Goal: Information Seeking & Learning: Learn about a topic

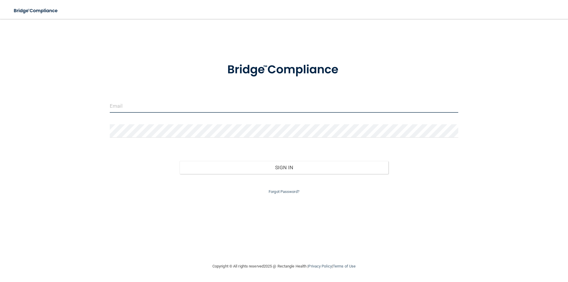
click at [140, 110] on input "email" at bounding box center [284, 105] width 348 height 13
type input "JULIEHOLMSTROM@YAHOO.COM"
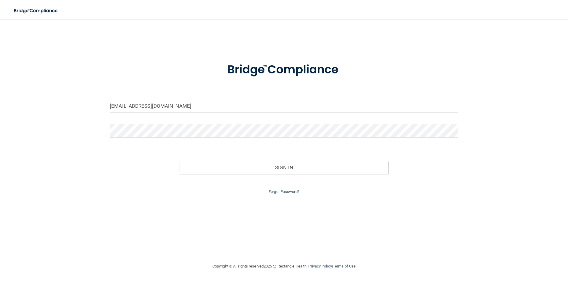
drag, startPoint x: 141, startPoint y: 113, endPoint x: 233, endPoint y: 122, distance: 92.1
click at [233, 122] on form "JULIEHOLMSTROM@YAHOO.COM Invalid email/password. You don't have permission to a…" at bounding box center [284, 124] width 348 height 141
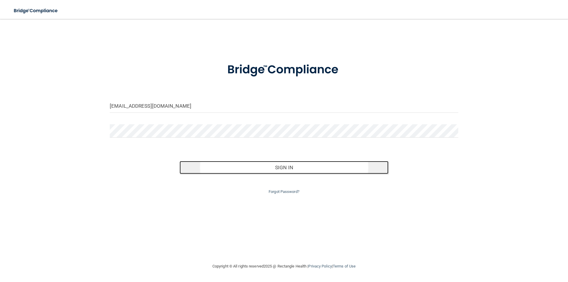
click at [259, 166] on button "Sign In" at bounding box center [283, 167] width 209 height 13
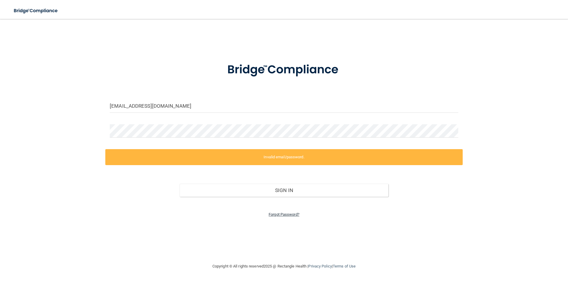
click at [278, 215] on link "Forgot Password?" at bounding box center [283, 214] width 31 height 4
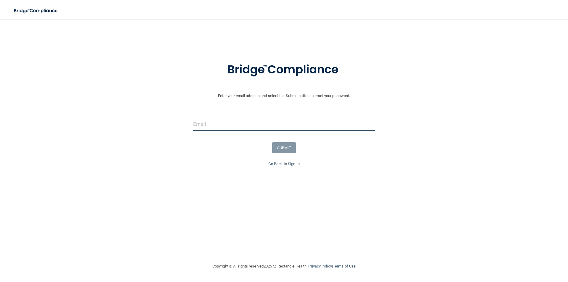
click at [208, 124] on input "email" at bounding box center [283, 123] width 181 height 13
type input "[EMAIL_ADDRESS][DOMAIN_NAME]"
click at [290, 149] on button "SUBMIT" at bounding box center [284, 147] width 24 height 11
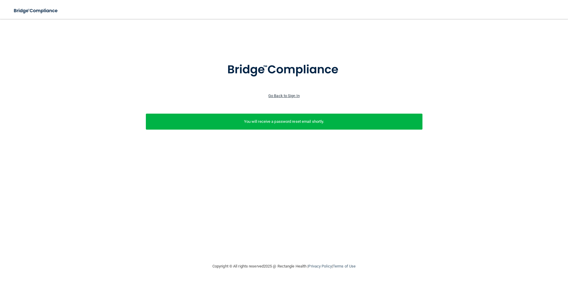
click at [285, 93] on link "Go Back to Sign In" at bounding box center [283, 95] width 31 height 4
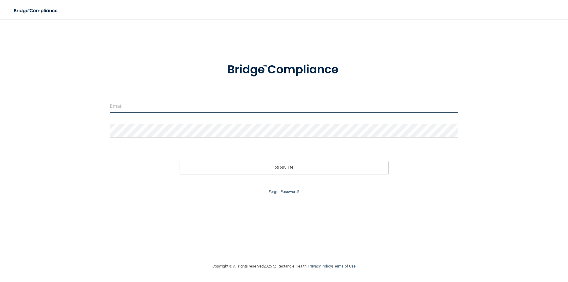
click at [139, 107] on input "email" at bounding box center [284, 105] width 348 height 13
type input "[EMAIL_ADDRESS][DOMAIN_NAME]"
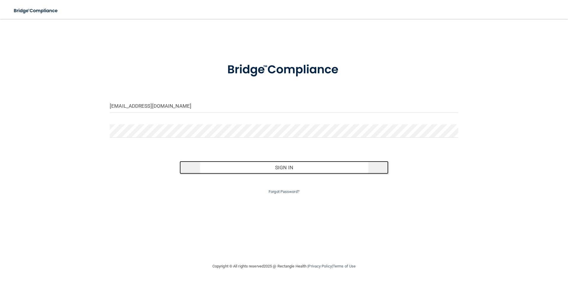
click at [220, 169] on button "Sign In" at bounding box center [283, 167] width 209 height 13
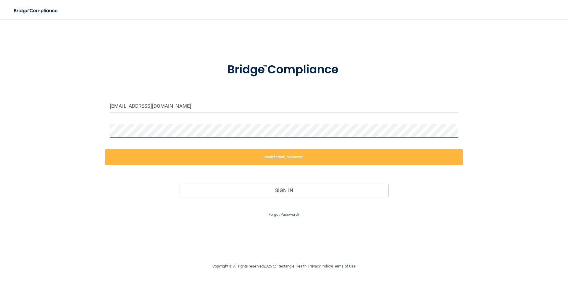
click at [103, 128] on div "julieholmstrom@yahoo.com Invalid email/password. You don't have permission to a…" at bounding box center [284, 141] width 544 height 232
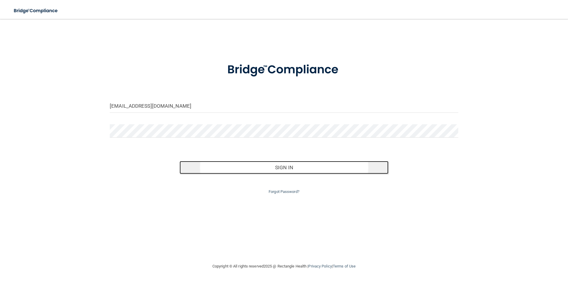
click at [278, 169] on button "Sign In" at bounding box center [283, 167] width 209 height 13
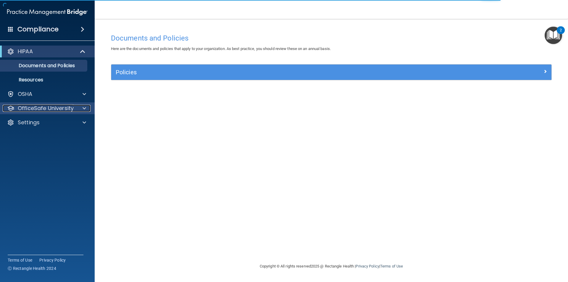
click at [39, 107] on p "OfficeSafe University" at bounding box center [46, 108] width 56 height 7
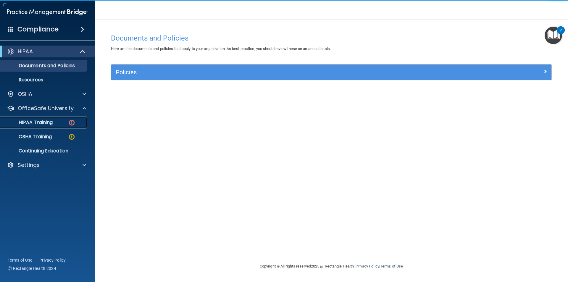
click at [39, 122] on p "HIPAA Training" at bounding box center [28, 122] width 49 height 6
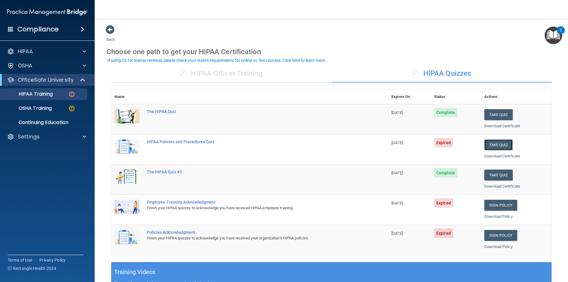
click at [492, 146] on button "Take Quiz" at bounding box center [498, 144] width 28 height 11
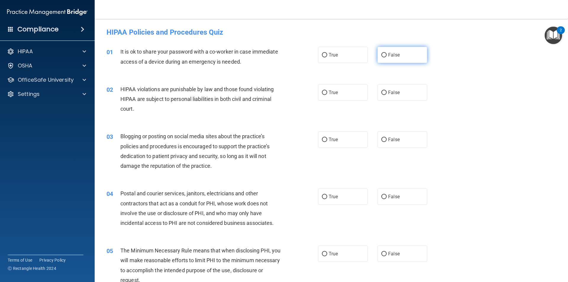
click at [381, 56] on input "False" at bounding box center [383, 55] width 5 height 4
radio input "true"
click at [322, 92] on input "True" at bounding box center [324, 92] width 5 height 4
radio input "true"
click at [381, 139] on input "False" at bounding box center [383, 139] width 5 height 4
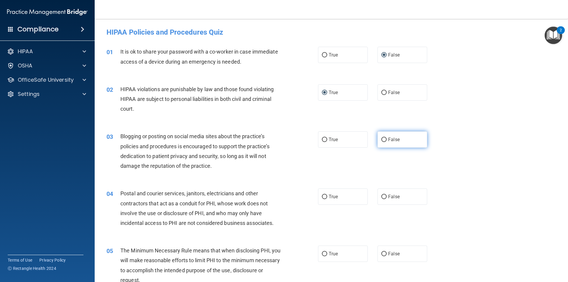
radio input "true"
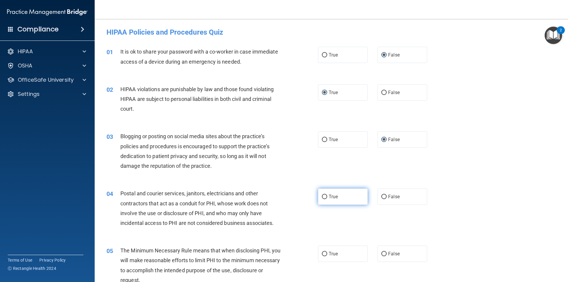
click at [322, 196] on input "True" at bounding box center [324, 197] width 5 height 4
radio input "true"
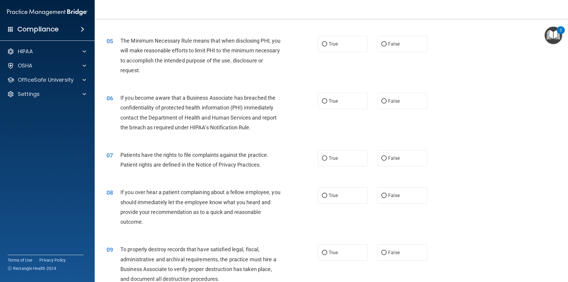
scroll to position [215, 0]
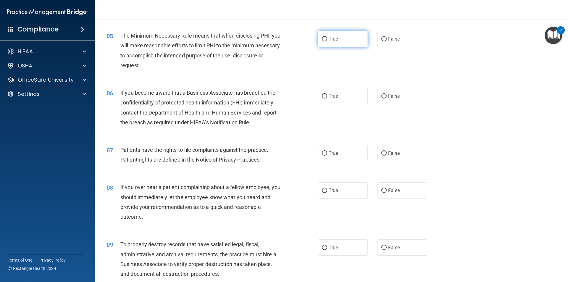
click at [322, 41] on input "True" at bounding box center [324, 39] width 5 height 4
radio input "true"
click at [323, 97] on input "True" at bounding box center [324, 96] width 5 height 4
radio input "true"
click at [322, 153] on input "True" at bounding box center [324, 153] width 5 height 4
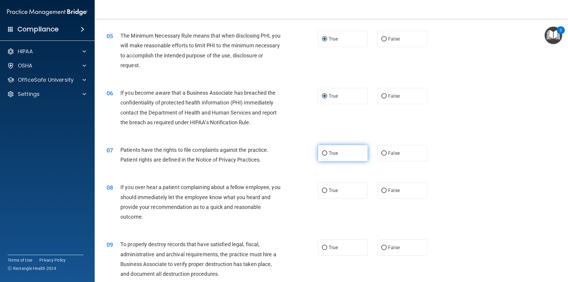
radio input "true"
click at [381, 191] on input "False" at bounding box center [383, 190] width 5 height 4
radio input "true"
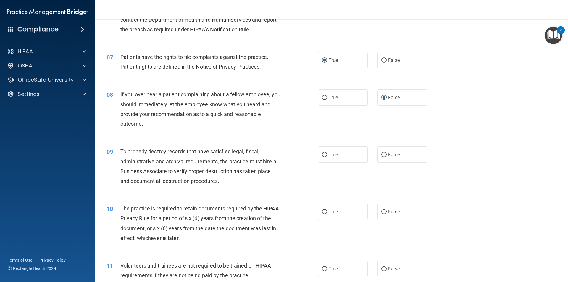
scroll to position [349, 0]
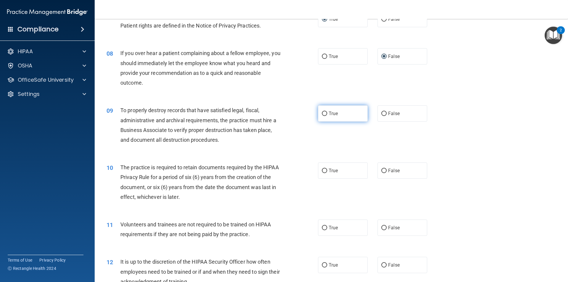
click at [322, 113] on input "True" at bounding box center [324, 113] width 5 height 4
radio input "true"
click at [323, 171] on input "True" at bounding box center [324, 171] width 5 height 4
radio input "true"
click at [381, 227] on input "False" at bounding box center [383, 228] width 5 height 4
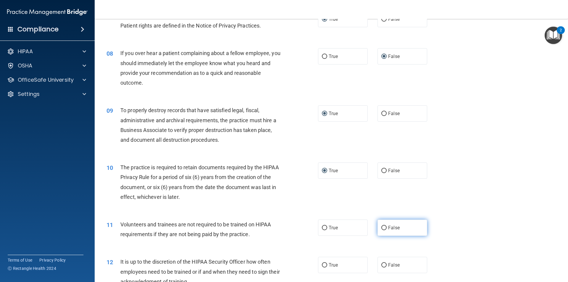
radio input "true"
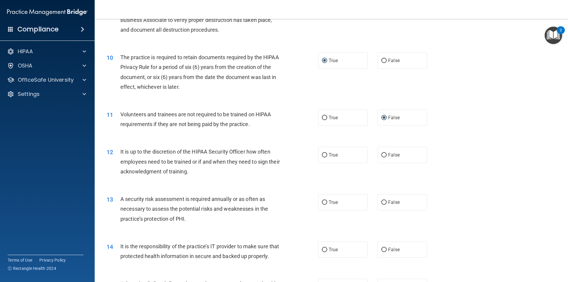
scroll to position [460, 0]
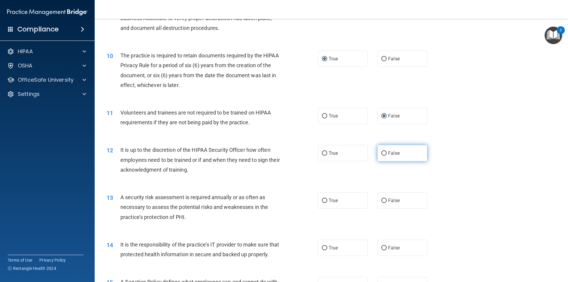
click at [381, 152] on input "False" at bounding box center [383, 153] width 5 height 4
radio input "true"
click at [319, 204] on label "True" at bounding box center [343, 200] width 50 height 16
click at [322, 203] on input "True" at bounding box center [324, 200] width 5 height 4
radio input "true"
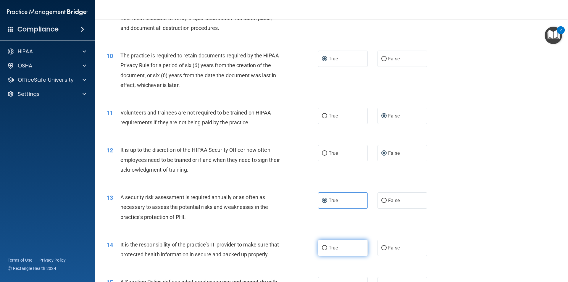
click at [322, 249] on input "True" at bounding box center [324, 248] width 5 height 4
radio input "true"
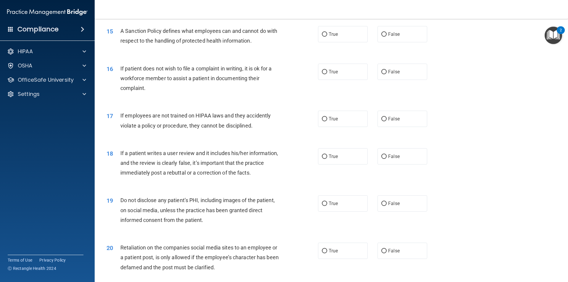
scroll to position [713, 0]
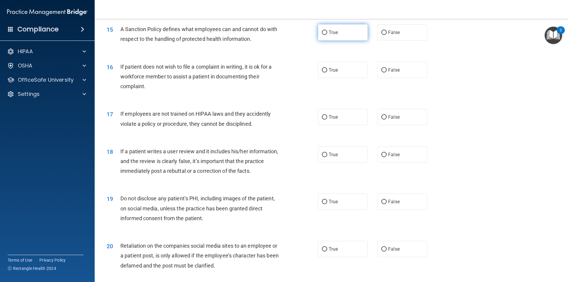
click at [323, 35] on input "True" at bounding box center [324, 32] width 5 height 4
radio input "true"
click at [381, 72] on input "False" at bounding box center [383, 70] width 5 height 4
radio input "true"
click at [381, 119] on input "False" at bounding box center [383, 117] width 5 height 4
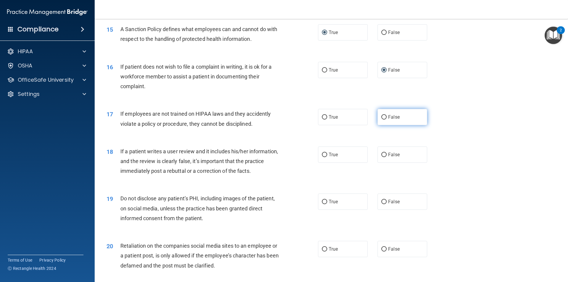
radio input "true"
click at [381, 157] on input "False" at bounding box center [383, 155] width 5 height 4
radio input "true"
click at [322, 204] on input "True" at bounding box center [324, 202] width 5 height 4
radio input "true"
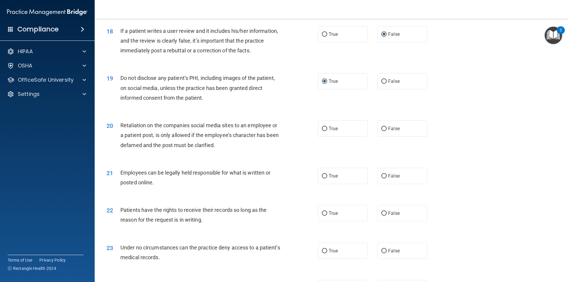
scroll to position [869, 0]
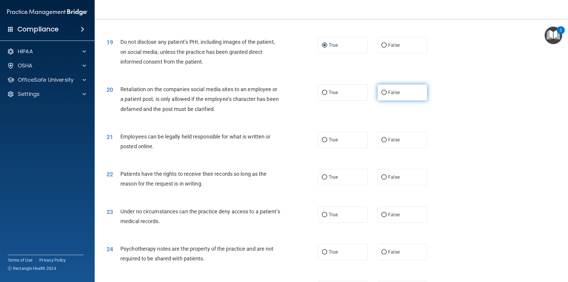
click at [381, 95] on input "False" at bounding box center [383, 92] width 5 height 4
radio input "true"
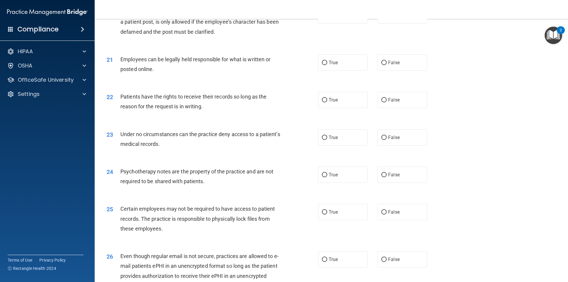
scroll to position [948, 0]
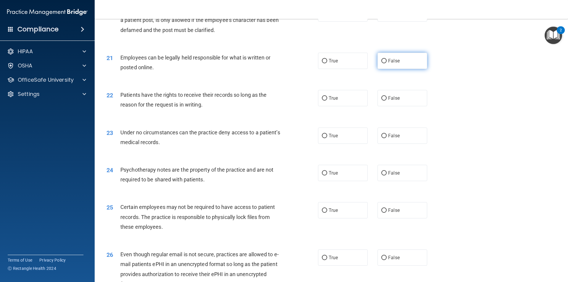
click at [381, 63] on input "False" at bounding box center [383, 61] width 5 height 4
radio input "true"
click at [322, 101] on input "True" at bounding box center [324, 98] width 5 height 4
radio input "true"
click at [381, 138] on input "False" at bounding box center [383, 136] width 5 height 4
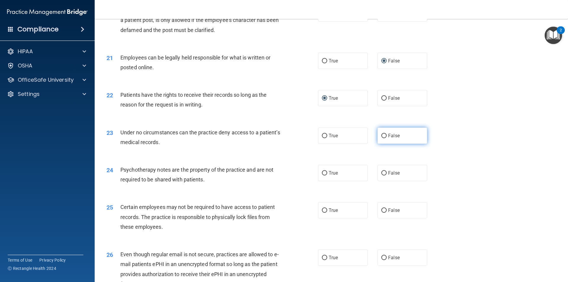
radio input "true"
click at [381, 175] on input "False" at bounding box center [383, 173] width 5 height 4
radio input "true"
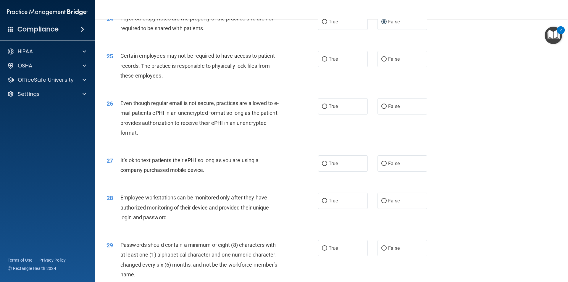
scroll to position [1104, 0]
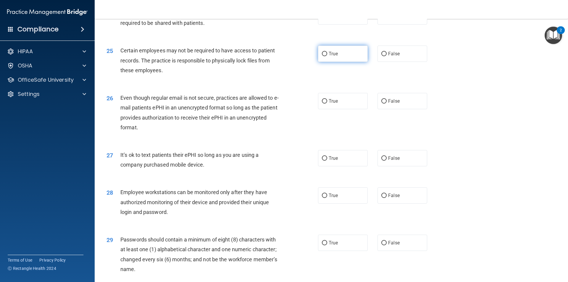
drag, startPoint x: 321, startPoint y: 63, endPoint x: 331, endPoint y: 54, distance: 13.0
click at [322, 56] on input "True" at bounding box center [324, 54] width 5 height 4
radio input "true"
click at [322, 103] on input "True" at bounding box center [324, 101] width 5 height 4
radio input "true"
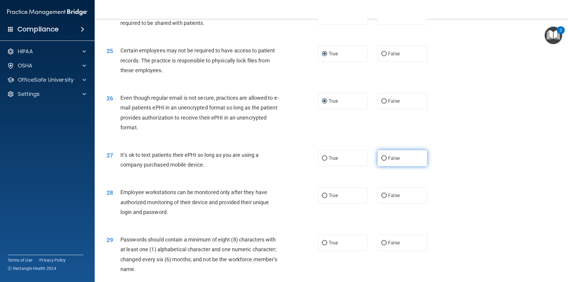
click at [381, 161] on input "False" at bounding box center [383, 158] width 5 height 4
radio input "true"
click at [320, 203] on label "True" at bounding box center [343, 195] width 50 height 16
click at [322, 198] on input "True" at bounding box center [324, 195] width 5 height 4
radio input "true"
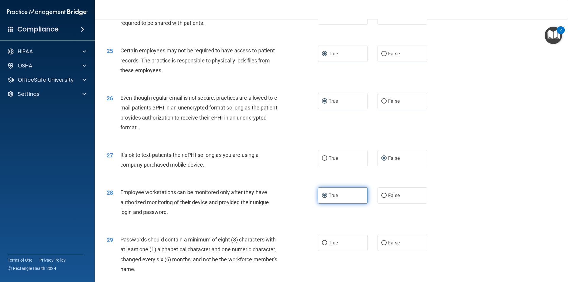
click at [321, 203] on label "True" at bounding box center [343, 195] width 50 height 16
click at [322, 198] on input "True" at bounding box center [324, 195] width 5 height 4
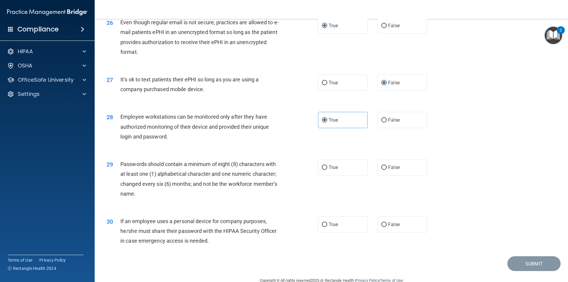
scroll to position [1202, 0]
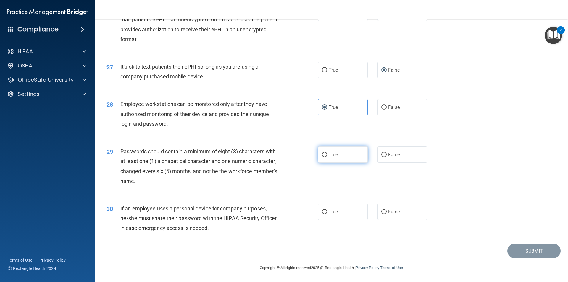
click at [322, 154] on input "True" at bounding box center [324, 155] width 5 height 4
radio input "true"
click at [381, 210] on input "False" at bounding box center [383, 212] width 5 height 4
radio input "true"
click at [521, 249] on button "Submit" at bounding box center [533, 250] width 53 height 15
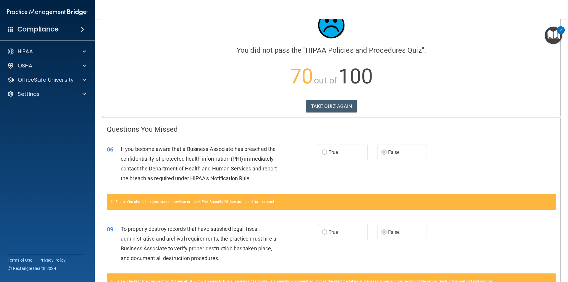
scroll to position [6, 0]
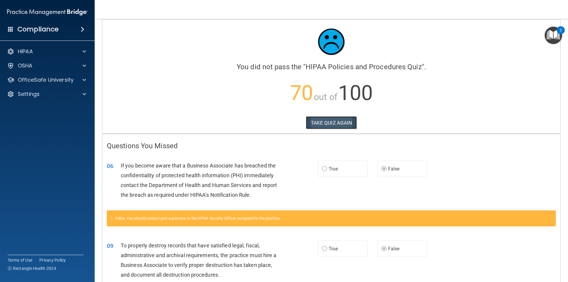
click at [333, 122] on button "TAKE QUIZ AGAIN" at bounding box center [331, 122] width 51 height 13
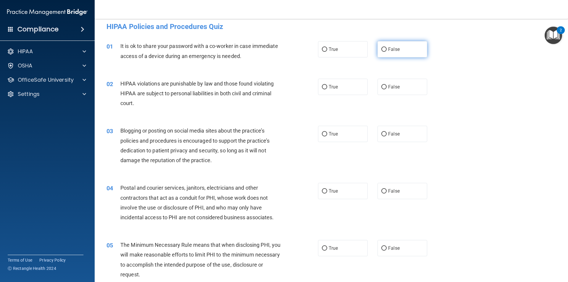
click at [381, 50] on input "False" at bounding box center [383, 49] width 5 height 4
radio input "true"
click at [322, 87] on input "True" at bounding box center [324, 87] width 5 height 4
radio input "true"
click at [381, 133] on input "False" at bounding box center [383, 134] width 5 height 4
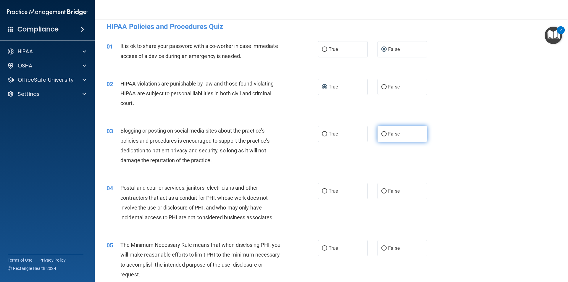
radio input "true"
click at [323, 191] on input "True" at bounding box center [324, 191] width 5 height 4
radio input "true"
click at [323, 246] on input "True" at bounding box center [324, 248] width 5 height 4
radio input "true"
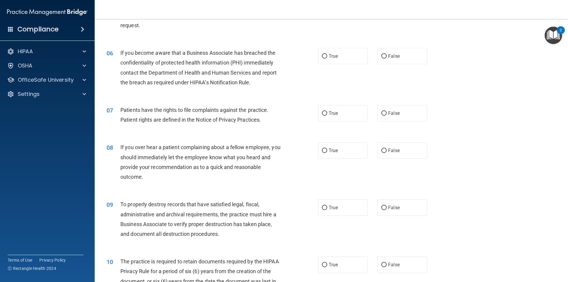
scroll to position [260, 0]
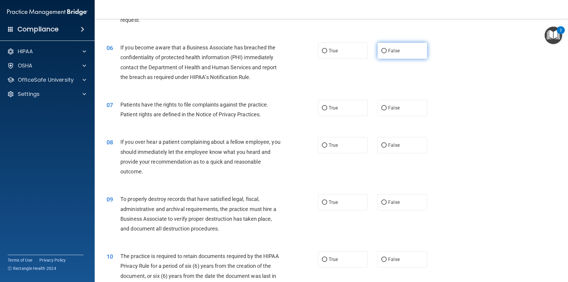
click at [381, 50] on input "False" at bounding box center [383, 51] width 5 height 4
radio input "true"
click at [320, 111] on label "True" at bounding box center [343, 108] width 50 height 16
click at [322, 110] on input "True" at bounding box center [324, 108] width 5 height 4
radio input "true"
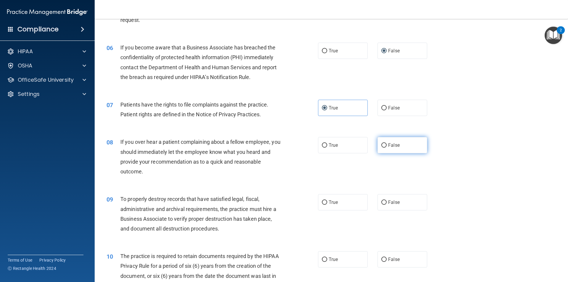
click at [381, 145] on input "False" at bounding box center [383, 145] width 5 height 4
radio input "true"
click at [381, 201] on input "False" at bounding box center [383, 202] width 5 height 4
radio input "true"
click at [381, 257] on input "False" at bounding box center [383, 259] width 5 height 4
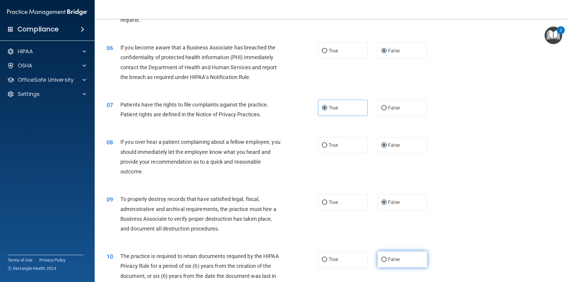
radio input "true"
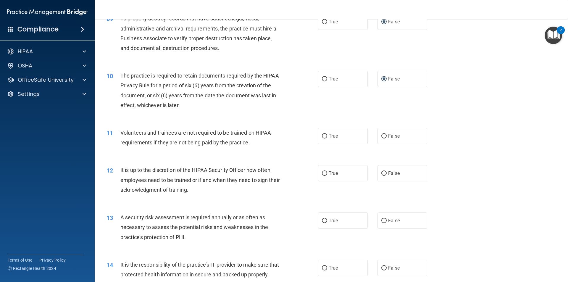
scroll to position [443, 0]
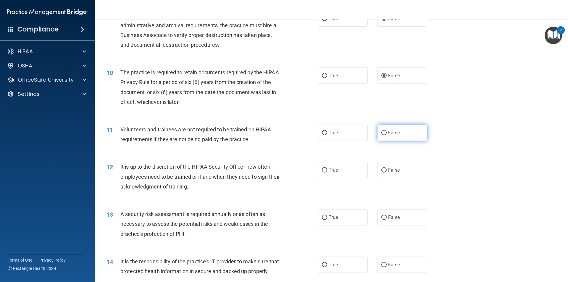
click at [381, 132] on input "False" at bounding box center [383, 133] width 5 height 4
radio input "true"
click at [381, 170] on input "False" at bounding box center [383, 170] width 5 height 4
radio input "true"
click at [324, 216] on input "True" at bounding box center [324, 217] width 5 height 4
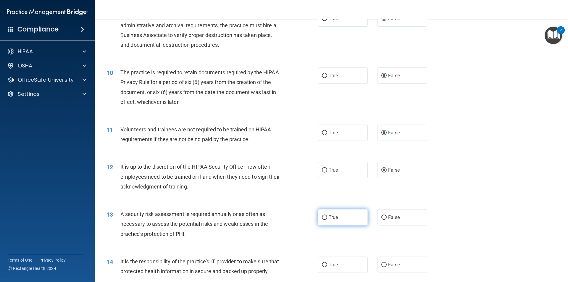
radio input "true"
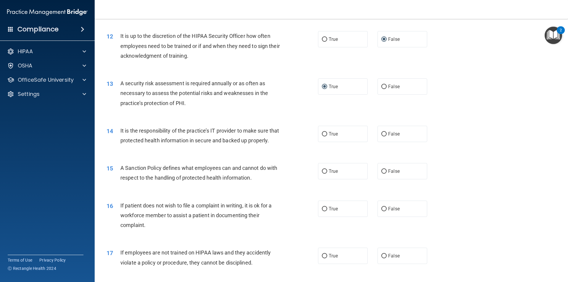
scroll to position [612, 0]
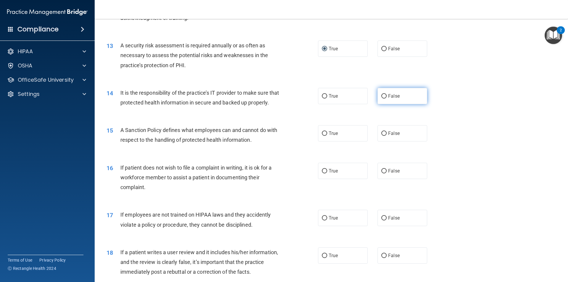
click at [381, 96] on input "False" at bounding box center [383, 96] width 5 height 4
radio input "true"
click at [381, 136] on input "False" at bounding box center [383, 133] width 5 height 4
radio input "true"
click at [322, 173] on input "True" at bounding box center [324, 171] width 5 height 4
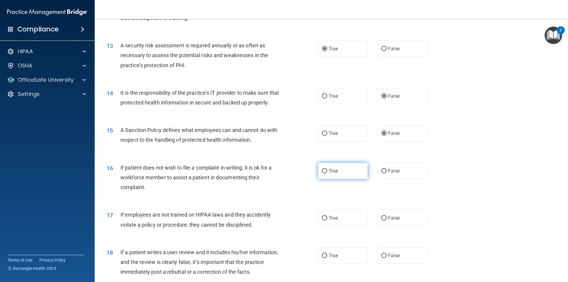
radio input "true"
click at [381, 220] on input "False" at bounding box center [383, 218] width 5 height 4
radio input "true"
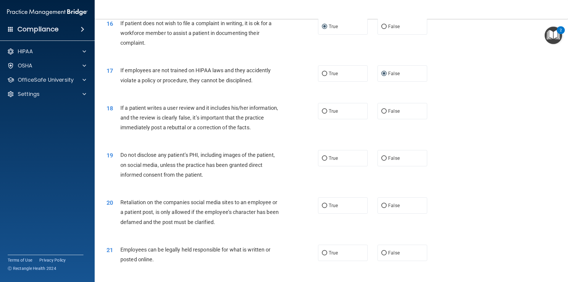
scroll to position [767, 0]
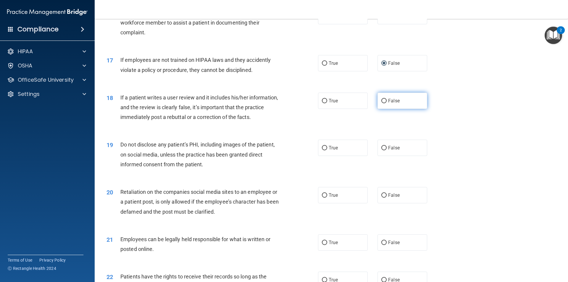
click at [381, 103] on input "False" at bounding box center [383, 101] width 5 height 4
radio input "true"
click at [322, 150] on input "True" at bounding box center [324, 148] width 5 height 4
radio input "true"
click at [381, 197] on input "False" at bounding box center [383, 195] width 5 height 4
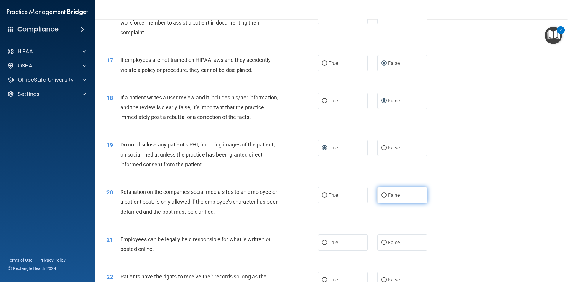
radio input "true"
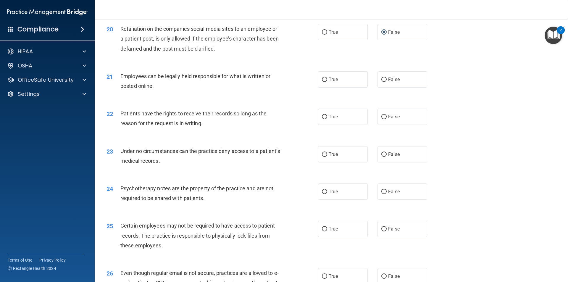
scroll to position [933, 0]
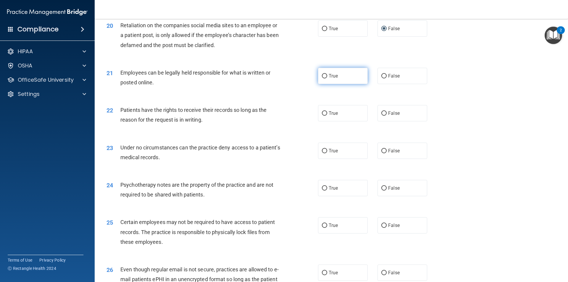
click at [322, 78] on input "True" at bounding box center [324, 76] width 5 height 4
radio input "true"
click at [381, 116] on input "False" at bounding box center [383, 113] width 5 height 4
radio input "true"
click at [381, 153] on input "False" at bounding box center [383, 151] width 5 height 4
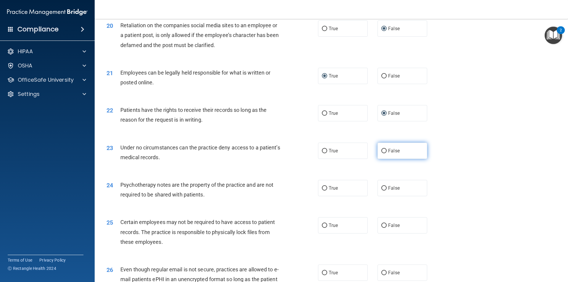
radio input "true"
click at [322, 190] on input "True" at bounding box center [324, 188] width 5 height 4
radio input "true"
click at [322, 228] on input "True" at bounding box center [324, 225] width 5 height 4
radio input "true"
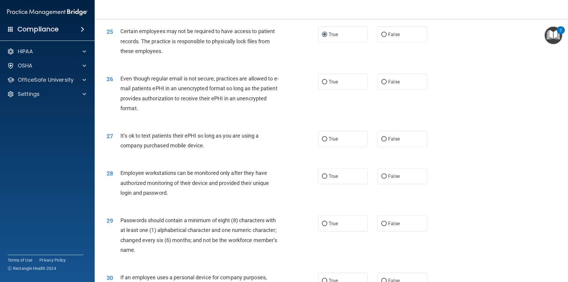
scroll to position [1137, 0]
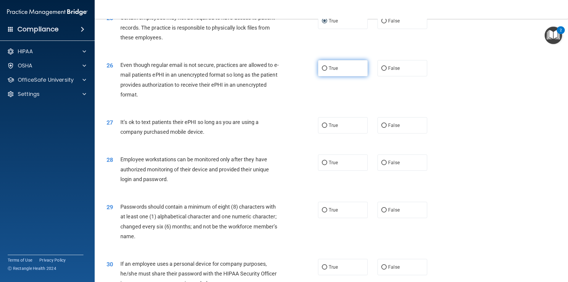
click at [322, 71] on input "True" at bounding box center [324, 68] width 5 height 4
radio input "true"
click at [381, 128] on input "False" at bounding box center [383, 125] width 5 height 4
radio input "true"
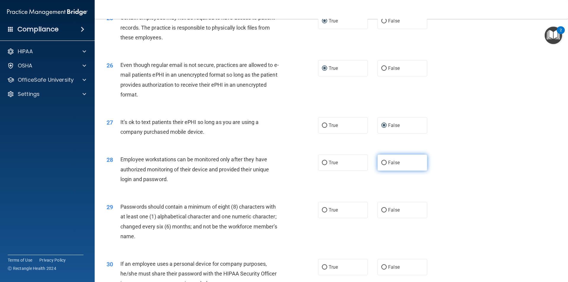
click at [382, 165] on input "False" at bounding box center [383, 163] width 5 height 4
radio input "true"
click at [323, 212] on input "True" at bounding box center [324, 210] width 5 height 4
radio input "true"
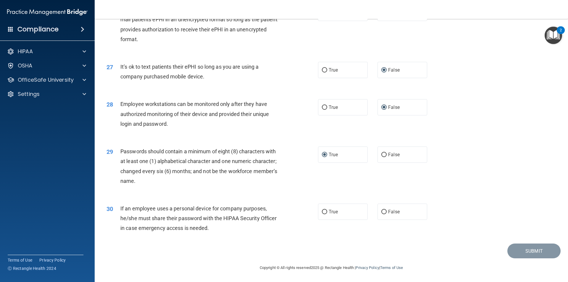
scroll to position [1202, 0]
click at [381, 212] on input "False" at bounding box center [383, 212] width 5 height 4
radio input "true"
click at [529, 252] on button "Submit" at bounding box center [533, 250] width 53 height 15
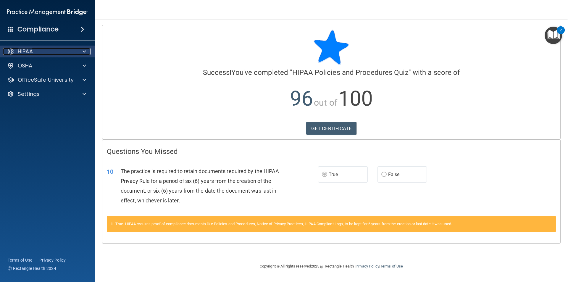
click at [84, 50] on span at bounding box center [84, 51] width 4 height 7
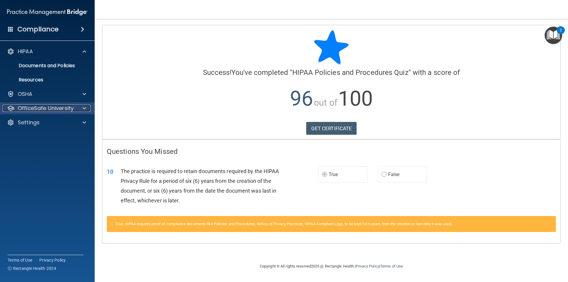
click at [85, 106] on span at bounding box center [84, 108] width 4 height 7
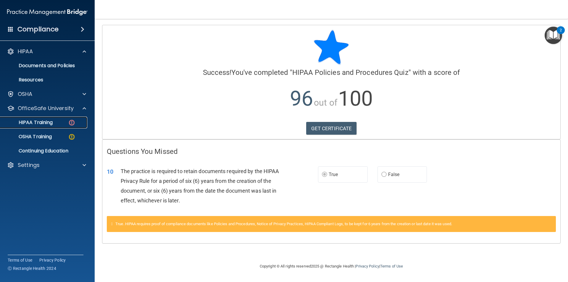
click at [67, 122] on div "HIPAA Training" at bounding box center [44, 122] width 81 height 6
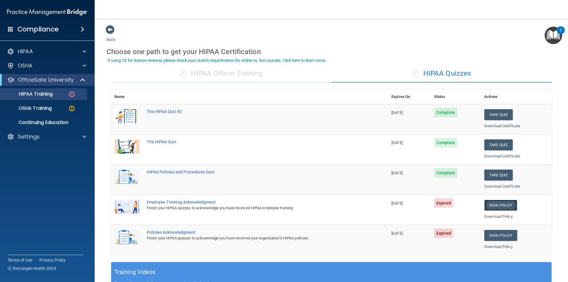
click at [499, 203] on link "Sign Policy" at bounding box center [500, 205] width 33 height 11
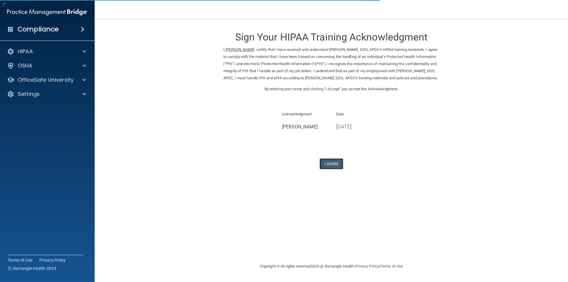
click at [329, 169] on button "I Agree" at bounding box center [331, 163] width 24 height 11
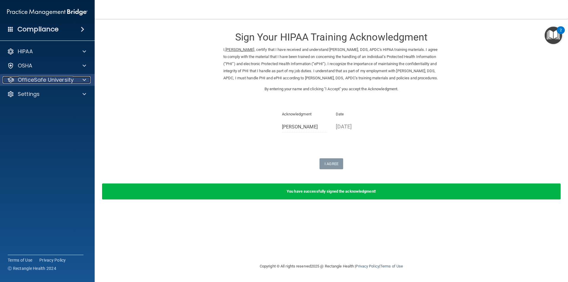
click at [68, 82] on p "OfficeSafe University" at bounding box center [46, 79] width 56 height 7
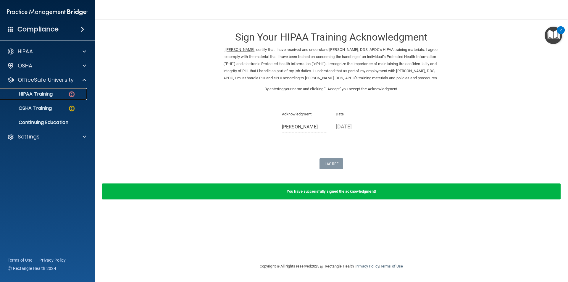
click at [63, 93] on div "HIPAA Training" at bounding box center [44, 94] width 81 height 6
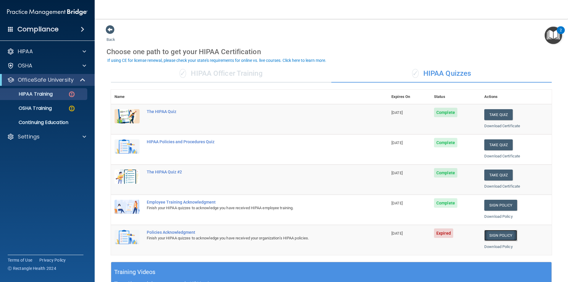
click at [494, 236] on link "Sign Policy" at bounding box center [500, 235] width 33 height 11
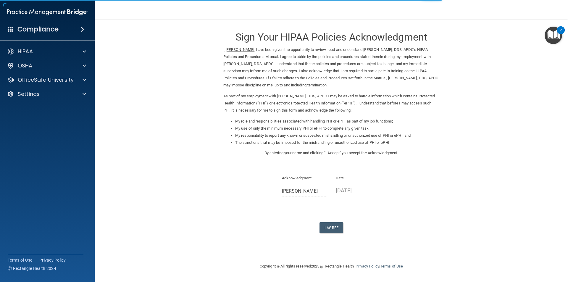
click at [328, 234] on form "Sign Your HIPAA Policies Acknowledgment I, Julie Merrill , have been given the …" at bounding box center [330, 136] width 449 height 222
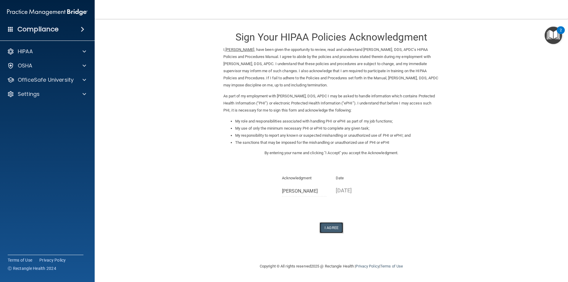
click at [327, 226] on button "I Agree" at bounding box center [331, 227] width 24 height 11
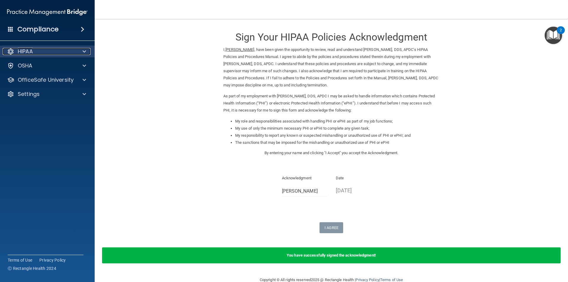
click at [47, 51] on div "HIPAA" at bounding box center [39, 51] width 73 height 7
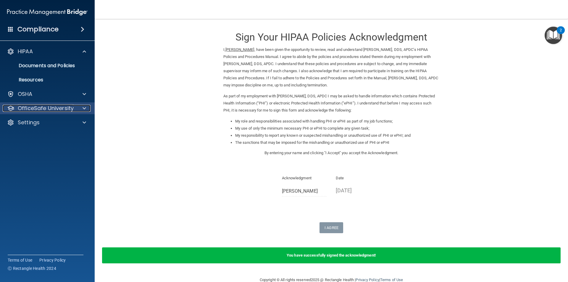
click at [24, 107] on p "OfficeSafe University" at bounding box center [46, 108] width 56 height 7
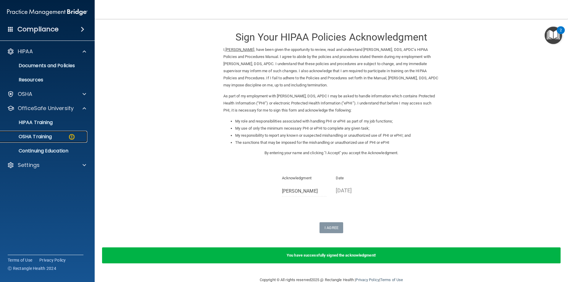
click at [28, 137] on p "OSHA Training" at bounding box center [28, 137] width 48 height 6
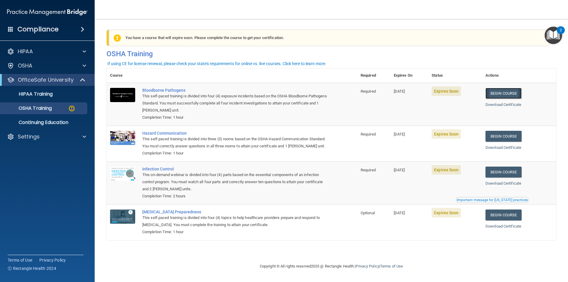
click at [500, 93] on link "Begin Course" at bounding box center [503, 93] width 36 height 11
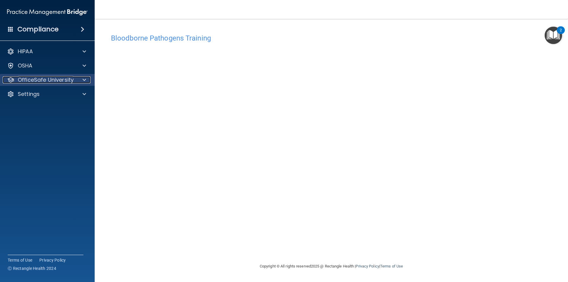
click at [28, 78] on p "OfficeSafe University" at bounding box center [46, 79] width 56 height 7
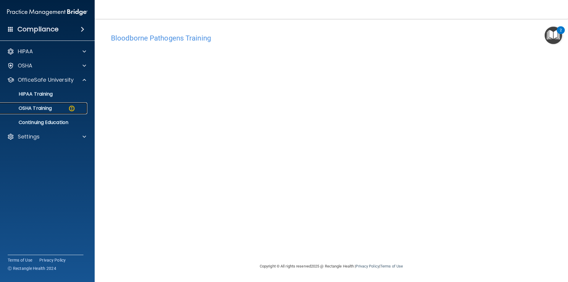
click at [32, 108] on p "OSHA Training" at bounding box center [28, 108] width 48 height 6
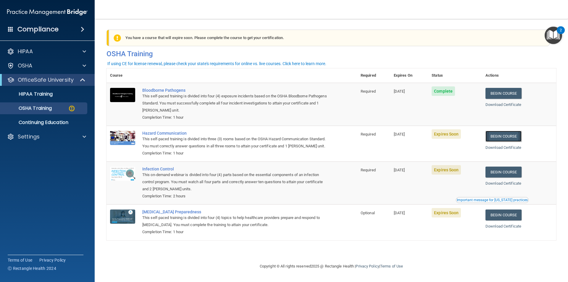
click at [498, 136] on link "Begin Course" at bounding box center [503, 136] width 36 height 11
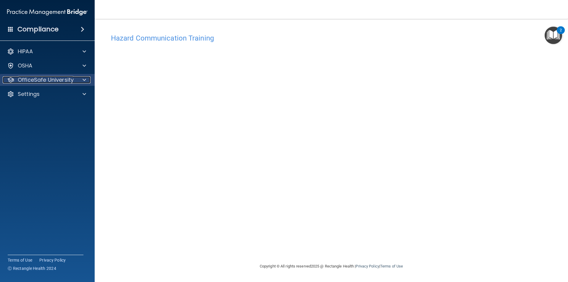
click at [69, 78] on p "OfficeSafe University" at bounding box center [46, 79] width 56 height 7
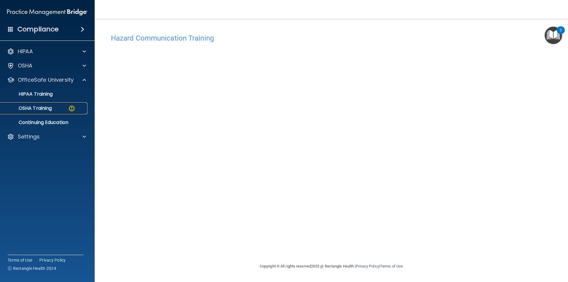
click at [51, 108] on p "OSHA Training" at bounding box center [28, 108] width 48 height 6
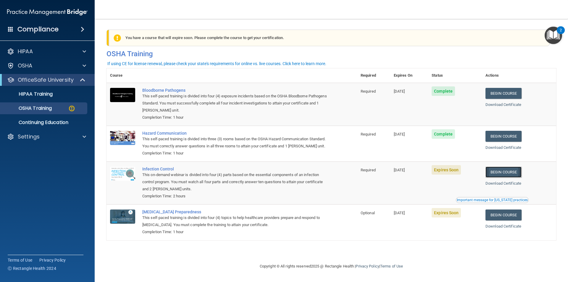
click at [506, 177] on link "Begin Course" at bounding box center [503, 171] width 36 height 11
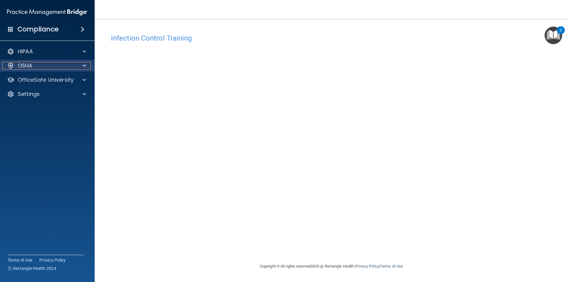
click at [42, 66] on div "OSHA" at bounding box center [39, 65] width 73 height 7
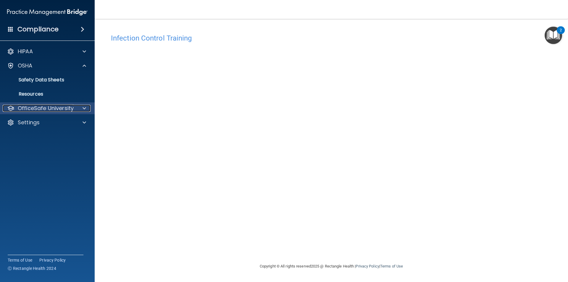
click at [45, 106] on p "OfficeSafe University" at bounding box center [46, 108] width 56 height 7
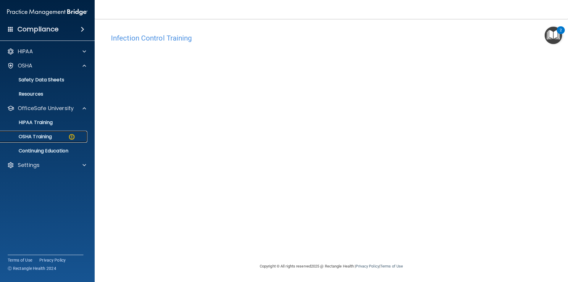
click at [38, 134] on p "OSHA Training" at bounding box center [28, 137] width 48 height 6
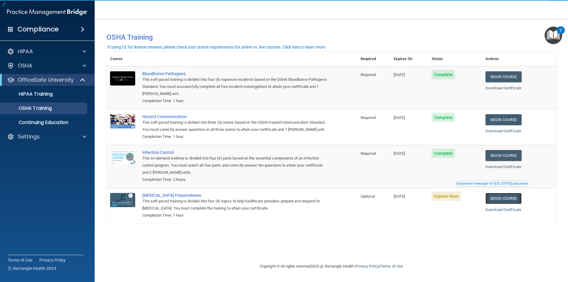
click at [503, 204] on link "Begin Course" at bounding box center [503, 198] width 36 height 11
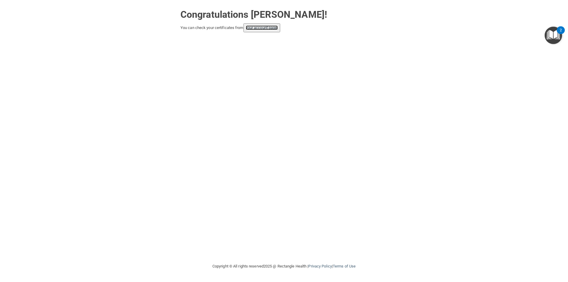
click at [251, 27] on link "your account page!" at bounding box center [262, 27] width 32 height 4
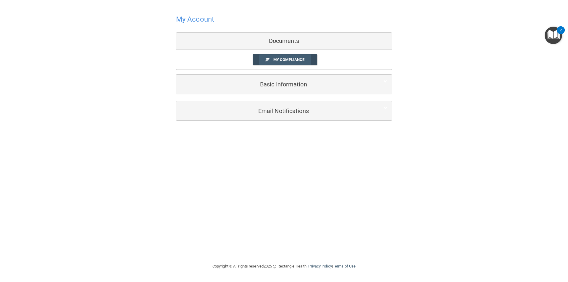
click at [282, 59] on span "My Compliance" at bounding box center [288, 59] width 31 height 4
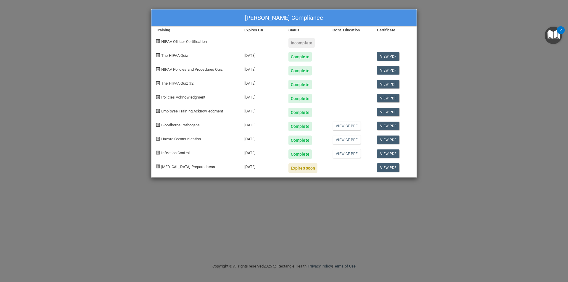
click at [312, 168] on div "Expires soon" at bounding box center [302, 167] width 29 height 9
click at [164, 167] on span "[MEDICAL_DATA] Preparedness" at bounding box center [188, 166] width 54 height 4
click at [106, 33] on div "[PERSON_NAME] Compliance Training Expires On Status Cont. Education Certificate…" at bounding box center [284, 141] width 568 height 282
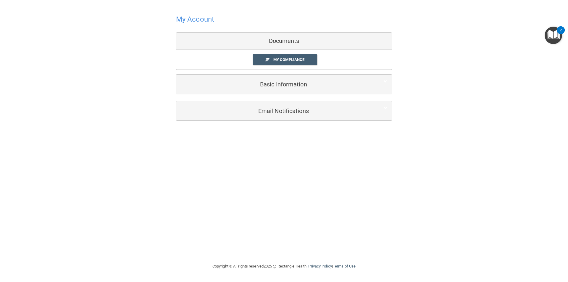
click at [552, 37] on img "Open Resource Center, 2 new notifications" at bounding box center [552, 35] width 17 height 17
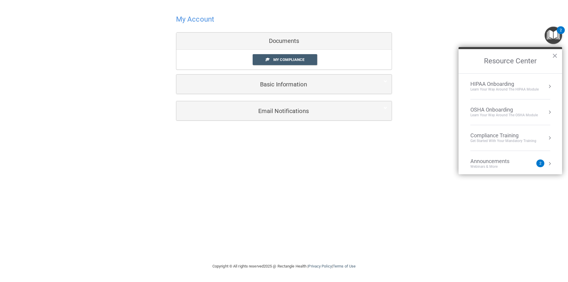
click at [503, 137] on div "Compliance Training" at bounding box center [503, 135] width 66 height 7
click at [466, 58] on button "Back to Resource Center Home" at bounding box center [465, 61] width 6 height 6
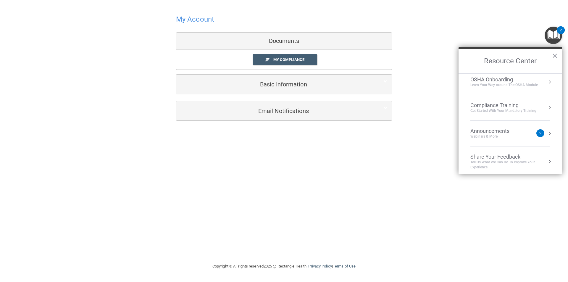
scroll to position [33, 0]
drag, startPoint x: 563, startPoint y: 125, endPoint x: 566, endPoint y: 112, distance: 13.3
click at [566, 113] on main "My Account Documents My Compliance My Compliance My BAA Basic Information Full …" at bounding box center [284, 141] width 568 height 282
click at [524, 85] on li "OSHA Onboarding Learn your way around the OSHA module" at bounding box center [510, 79] width 80 height 26
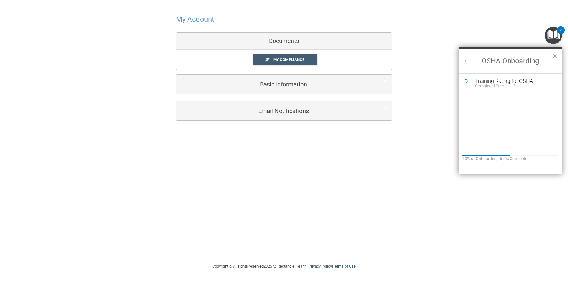
click at [500, 80] on div "Training Rating for OSHA" at bounding box center [514, 80] width 79 height 5
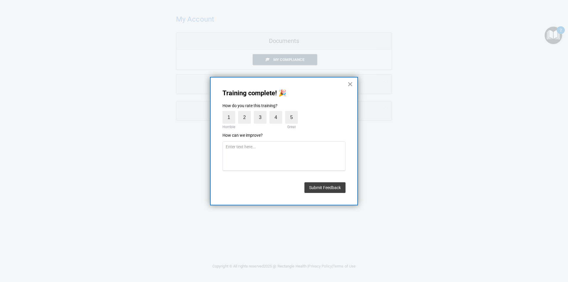
click at [350, 83] on button "×" at bounding box center [350, 83] width 6 height 9
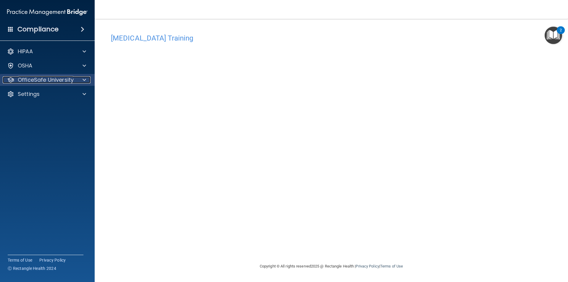
click at [28, 80] on p "OfficeSafe University" at bounding box center [46, 79] width 56 height 7
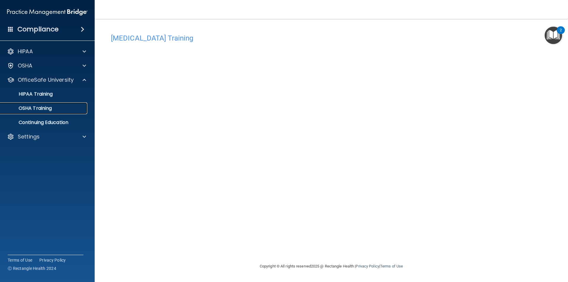
click at [33, 107] on p "OSHA Training" at bounding box center [28, 108] width 48 height 6
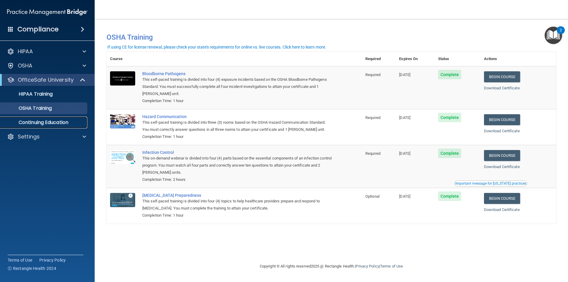
click at [40, 120] on p "Continuing Education" at bounding box center [44, 122] width 81 height 6
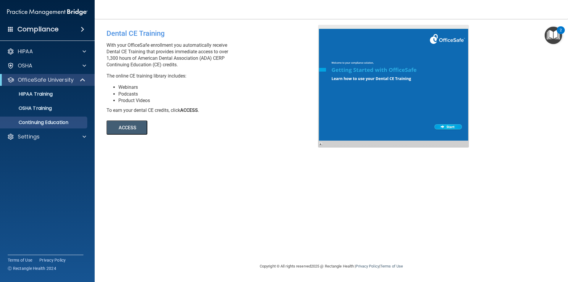
click at [133, 130] on button "ACCESS" at bounding box center [126, 127] width 41 height 14
